Goal: Task Accomplishment & Management: Complete application form

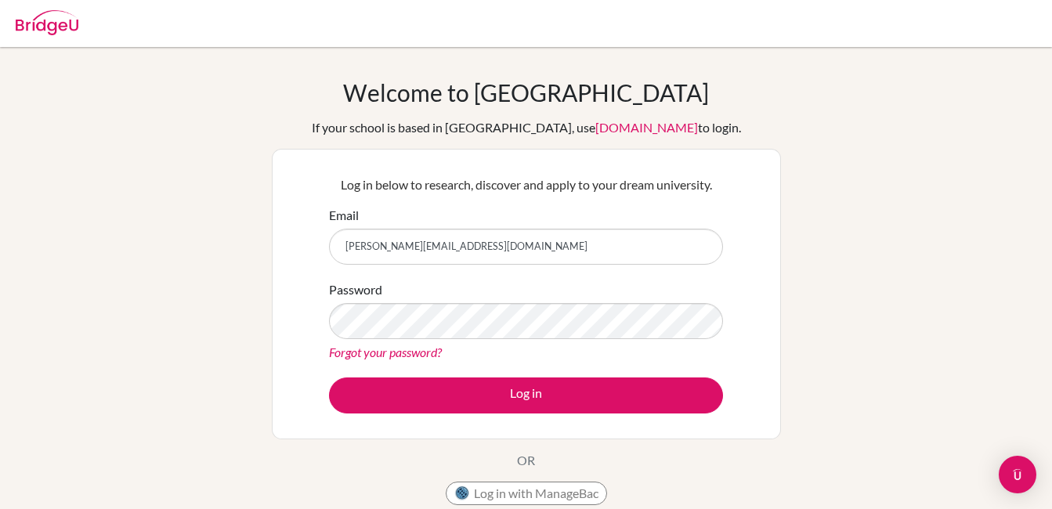
click at [506, 246] on input "[PERSON_NAME][EMAIL_ADDRESS][DOMAIN_NAME]" at bounding box center [526, 247] width 394 height 36
type input "[EMAIL_ADDRESS][DOMAIN_NAME]"
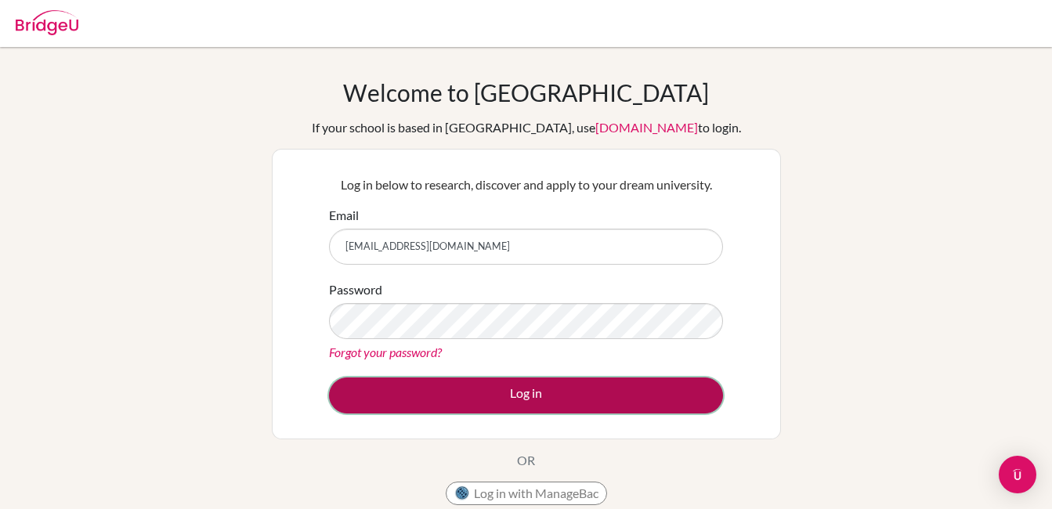
click at [532, 394] on button "Log in" at bounding box center [526, 396] width 394 height 36
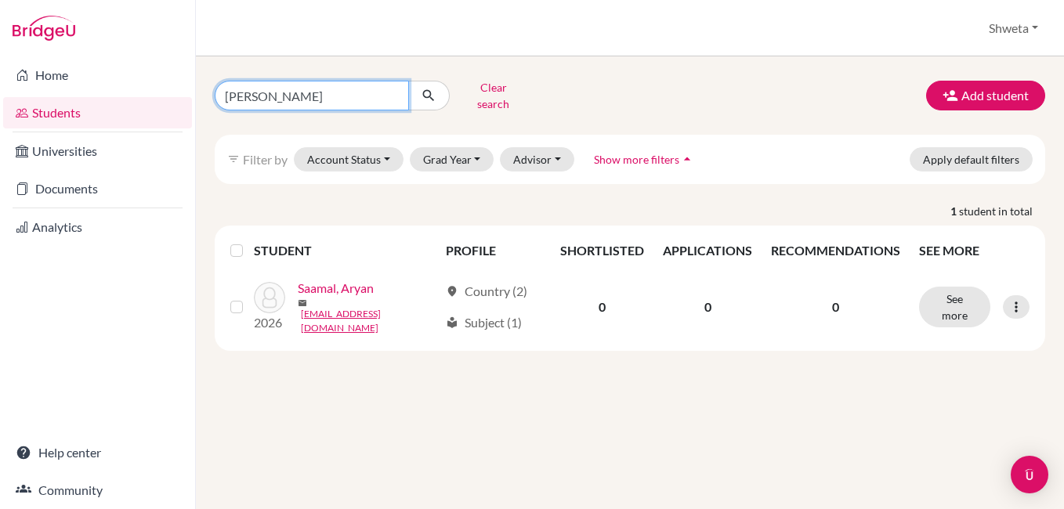
drag, startPoint x: 295, startPoint y: 90, endPoint x: 192, endPoint y: 106, distance: 103.8
click at [192, 106] on div "Home Students Universities Documents Analytics Help center Community Students o…" at bounding box center [532, 254] width 1064 height 509
type input "[PERSON_NAME]"
click button "submit" at bounding box center [429, 96] width 42 height 30
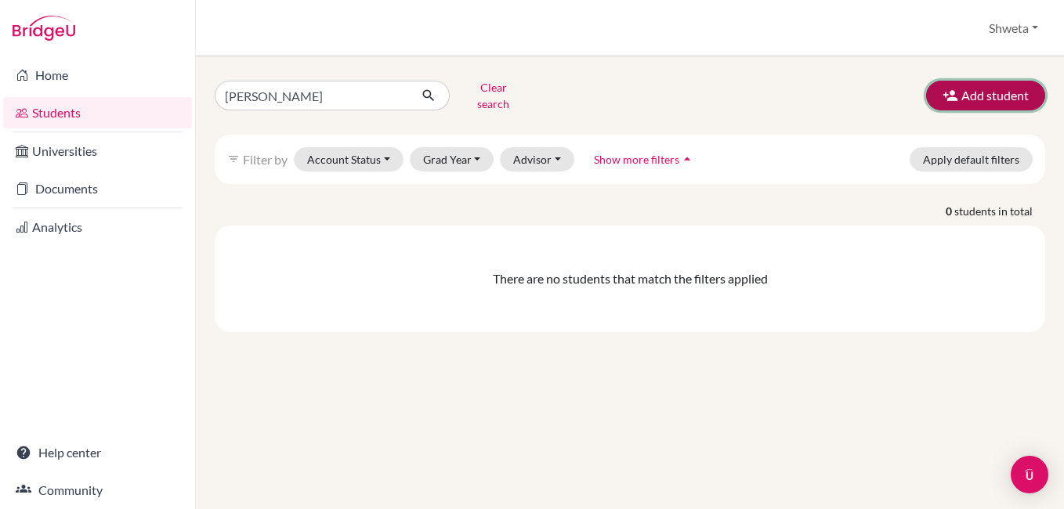
click at [993, 95] on button "Add student" at bounding box center [985, 96] width 119 height 30
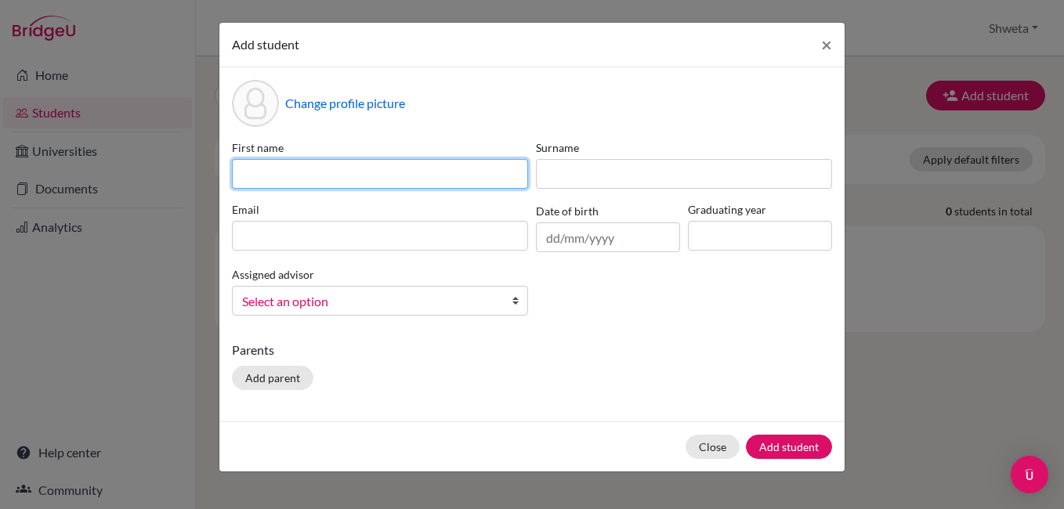
click at [415, 174] on input at bounding box center [380, 174] width 296 height 30
type input "[PERSON_NAME]"
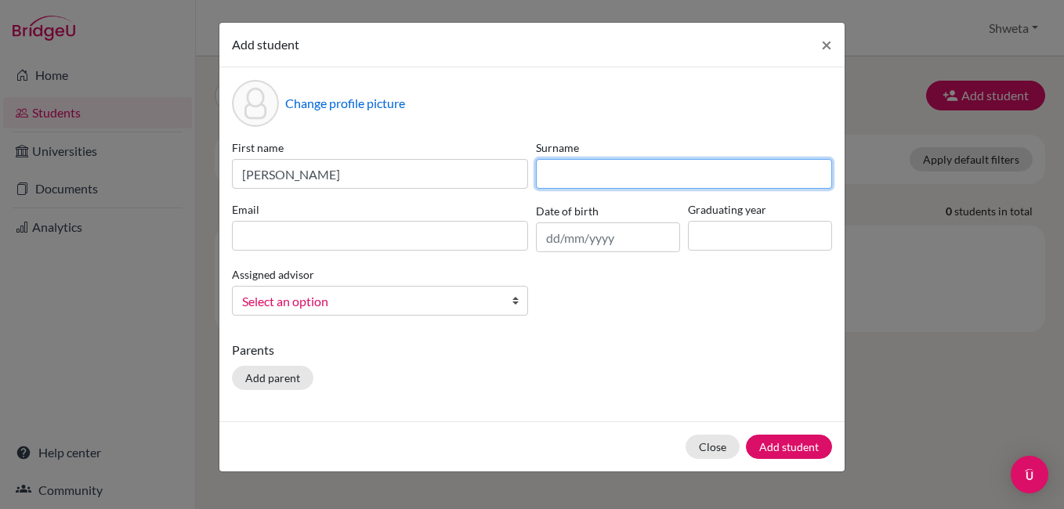
click at [591, 174] on input at bounding box center [684, 174] width 296 height 30
type input "[PERSON_NAME]"
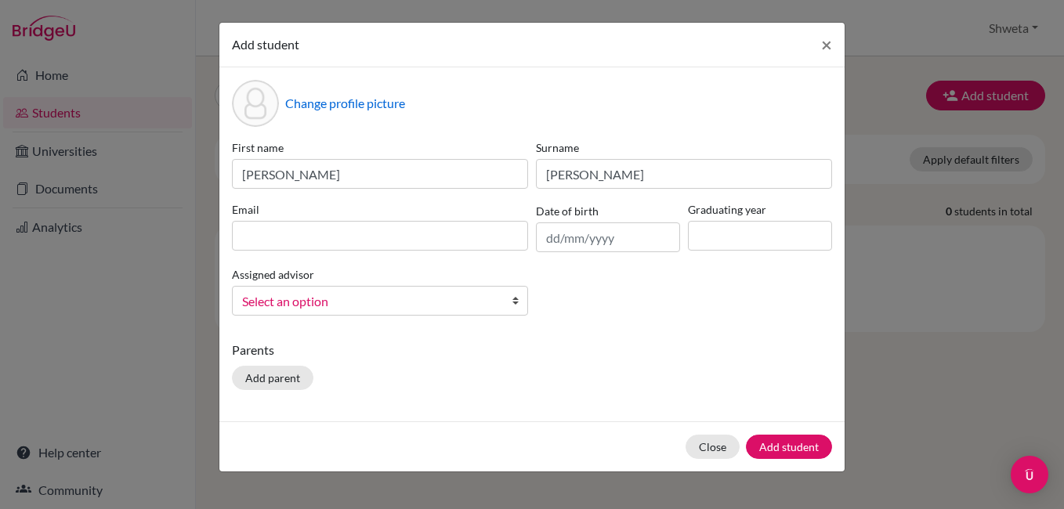
type input "[EMAIL_ADDRESS][DOMAIN_NAME]"
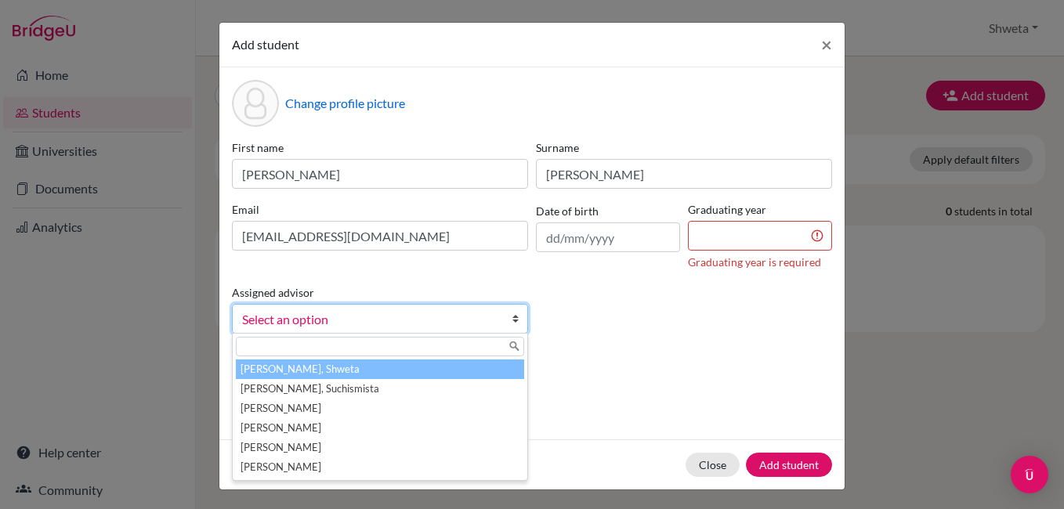
drag, startPoint x: 683, startPoint y: 289, endPoint x: 601, endPoint y: 336, distance: 94.7
click at [683, 290] on div "First name [PERSON_NAME] Surname [PERSON_NAME] Email [EMAIL_ADDRESS][DOMAIN_NAM…" at bounding box center [532, 242] width 608 height 207
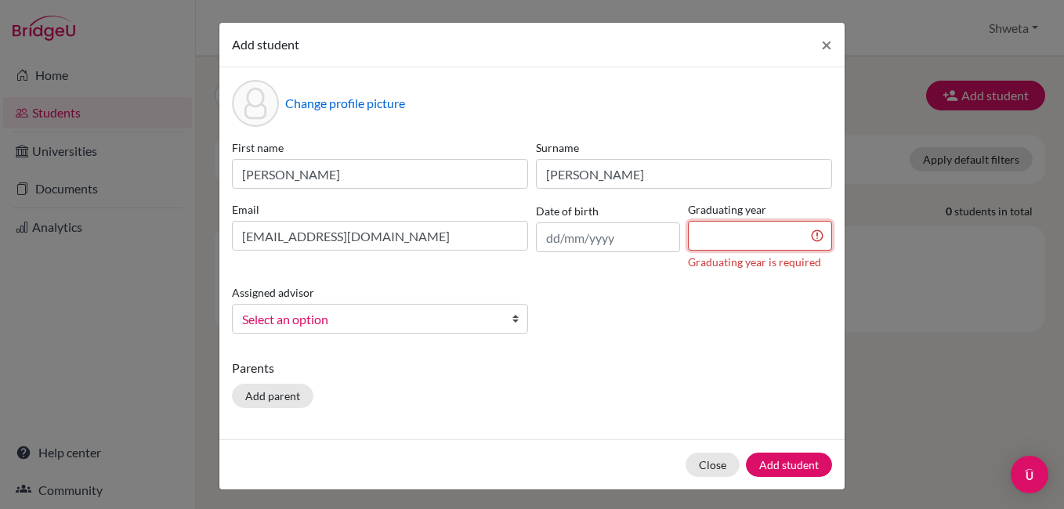
click at [738, 236] on input at bounding box center [760, 236] width 144 height 30
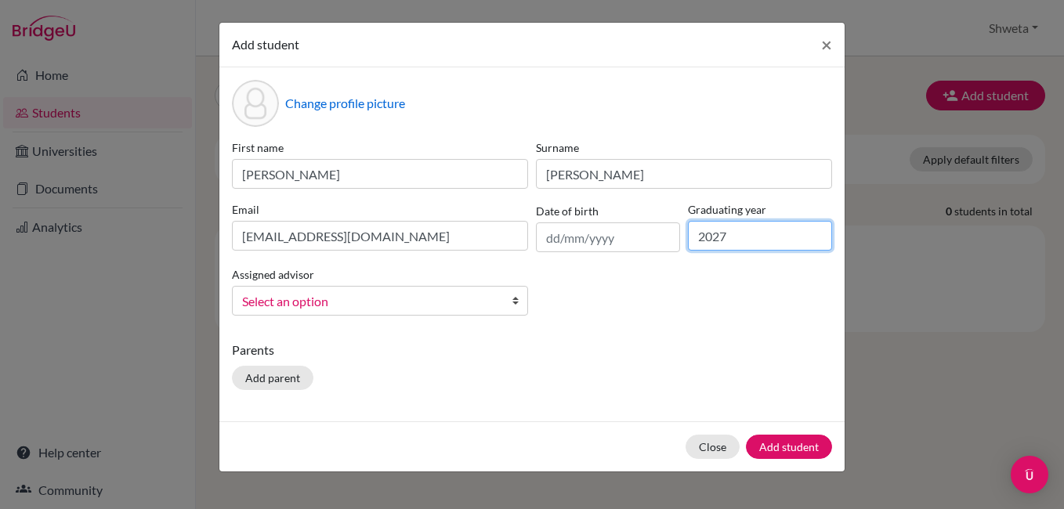
type input "2027"
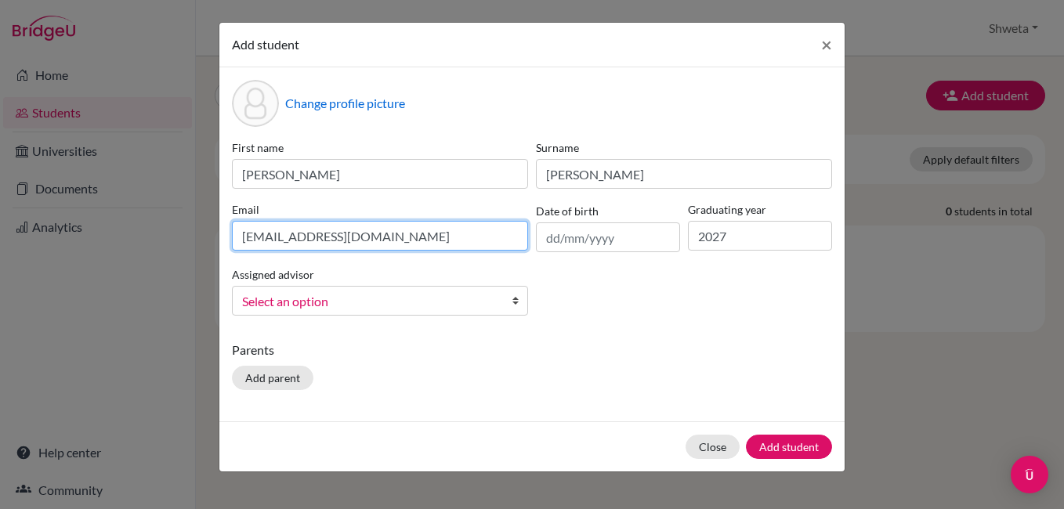
drag, startPoint x: 385, startPoint y: 235, endPoint x: 174, endPoint y: 230, distance: 210.8
click at [174, 230] on div "Add student × Change profile picture First name [PERSON_NAME] Surname [PERSON_N…" at bounding box center [532, 254] width 1064 height 509
type input "[EMAIL_ADDRESS][DOMAIN_NAME]"
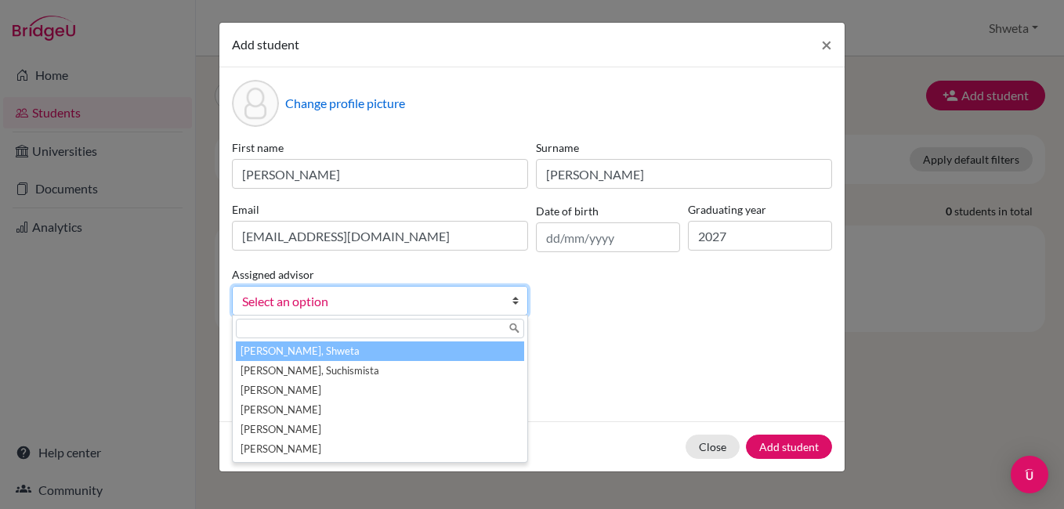
click at [371, 297] on span "Select an option" at bounding box center [369, 301] width 255 height 20
click at [364, 356] on li "[PERSON_NAME], Shweta" at bounding box center [380, 352] width 288 height 20
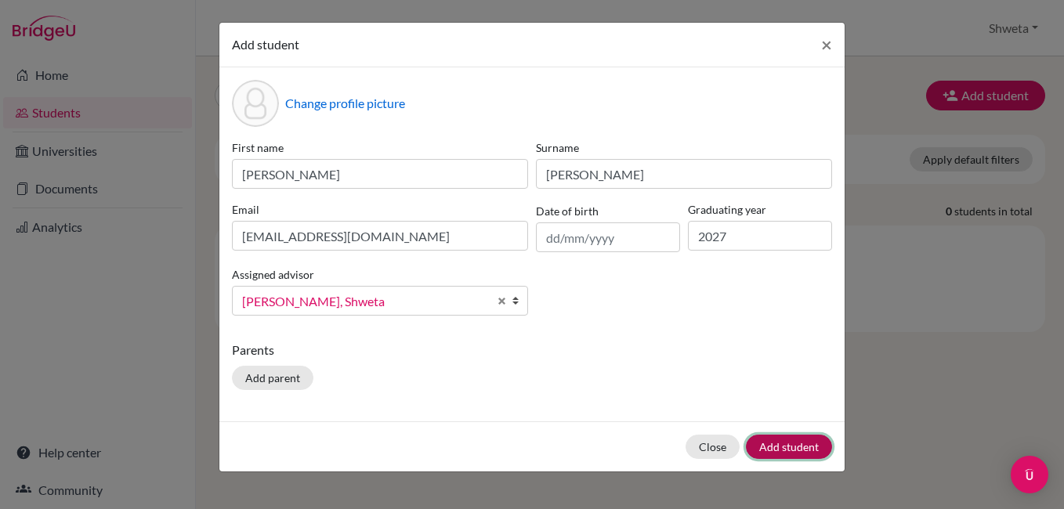
click at [807, 447] on button "Add student" at bounding box center [789, 447] width 86 height 24
